Goal: Task Accomplishment & Management: Use online tool/utility

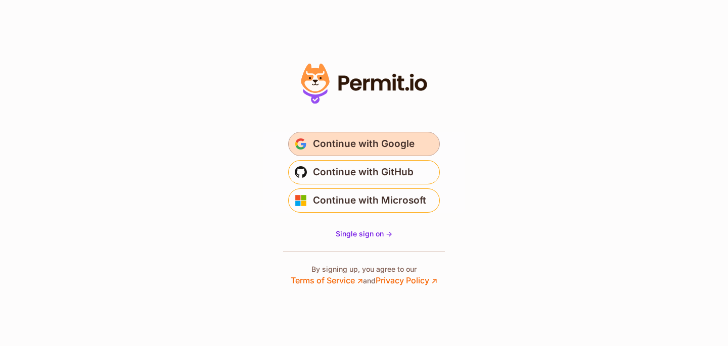
click at [396, 148] on span "Continue with Google" at bounding box center [364, 144] width 102 height 16
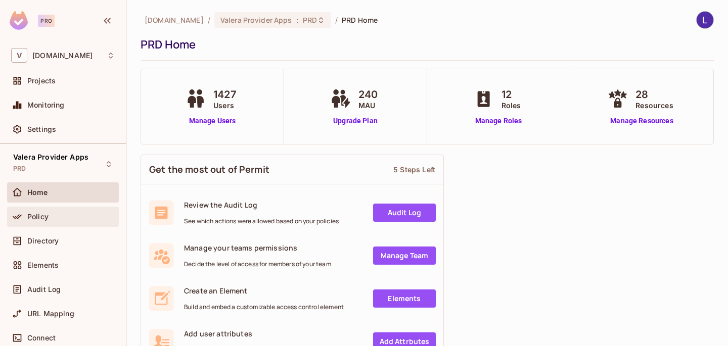
click at [41, 216] on span "Policy" at bounding box center [37, 217] width 21 height 8
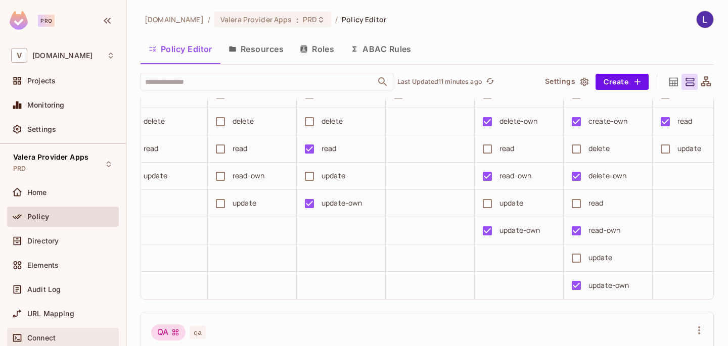
scroll to position [0, 997]
